Goal: Transaction & Acquisition: Subscribe to service/newsletter

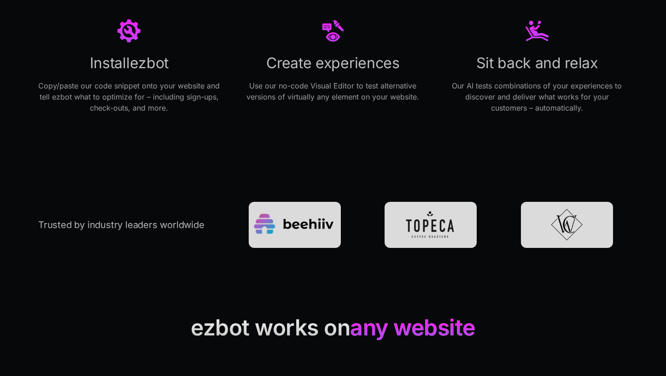
scroll to position [2640, 0]
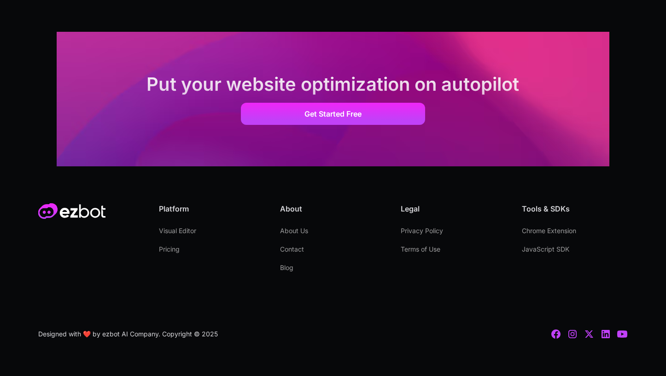
click at [165, 253] on link "Pricing" at bounding box center [169, 249] width 21 height 18
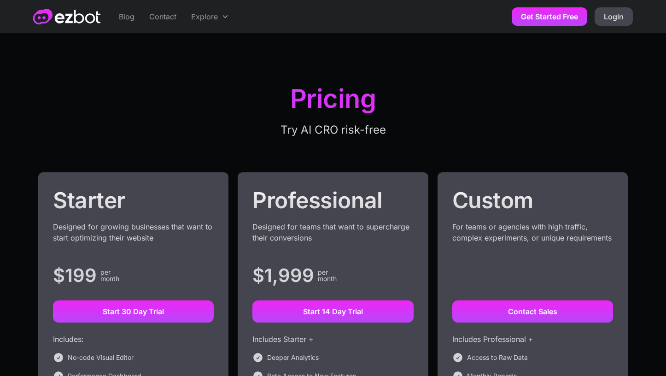
click at [333, 98] on h1 "Pricing" at bounding box center [332, 101] width 353 height 32
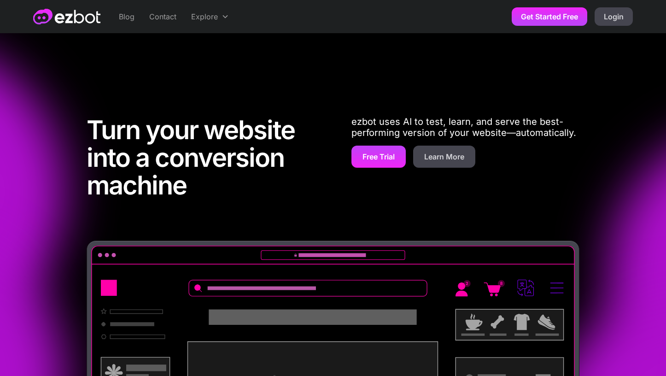
click at [371, 148] on link "Free Trial" at bounding box center [378, 156] width 54 height 22
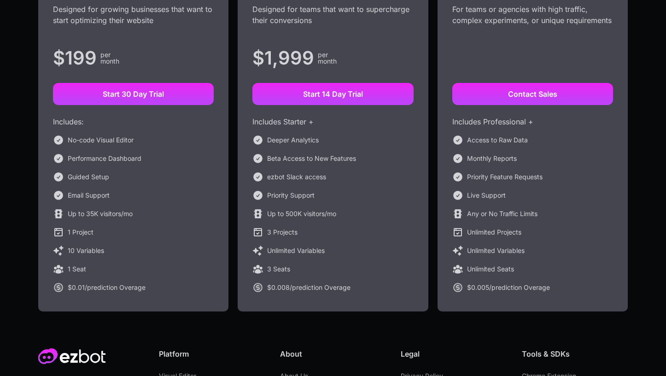
scroll to position [220, 0]
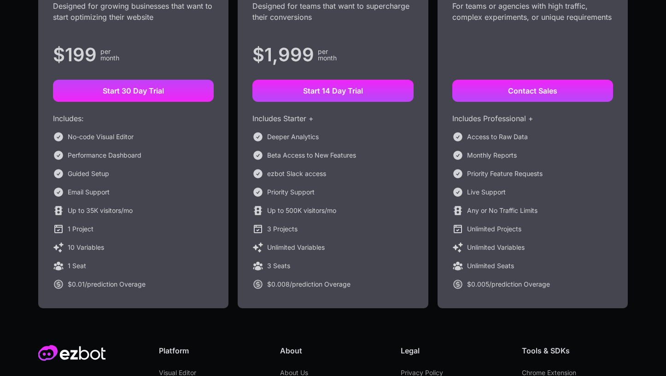
click at [167, 91] on link "Start 30 Day Trial" at bounding box center [133, 91] width 161 height 22
